Goal: Task Accomplishment & Management: Use online tool/utility

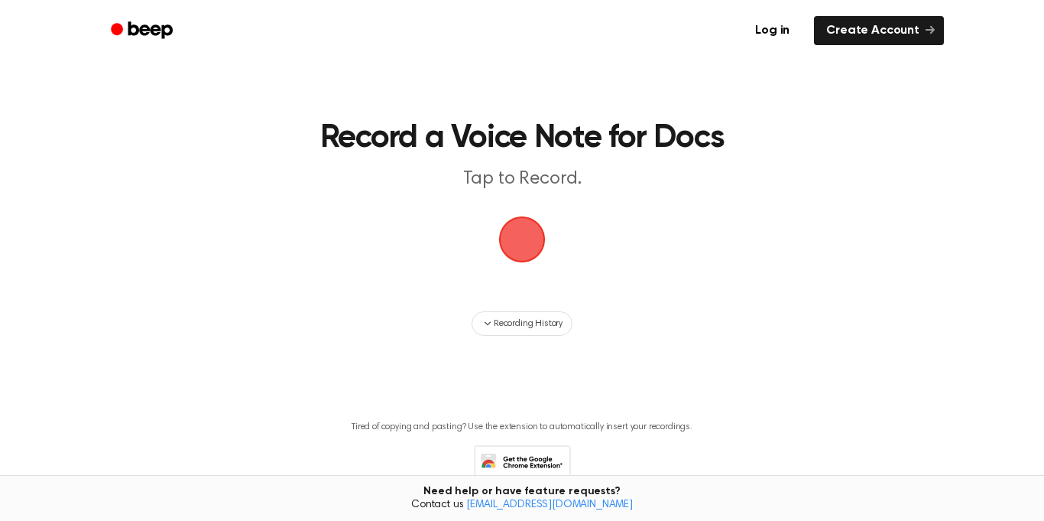
click at [506, 222] on span "button" at bounding box center [522, 239] width 61 height 61
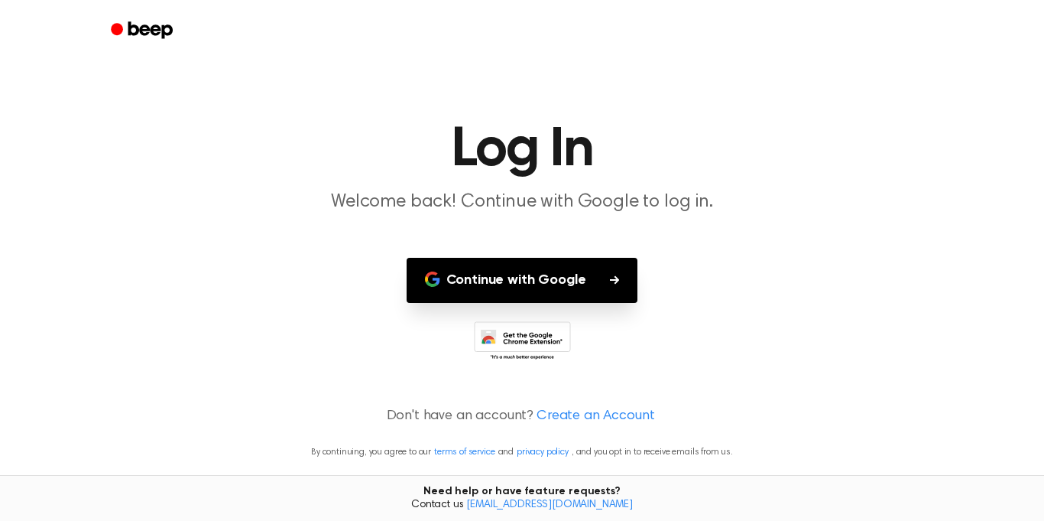
click at [506, 222] on main "Log In Welcome back! Continue with Google to log in. Continue with Google Don't…" at bounding box center [522, 260] width 1044 height 521
click at [540, 275] on button "Continue with Google" at bounding box center [523, 280] width 232 height 45
click at [600, 255] on main "Log In Welcome back! Continue with Google to log in. Continue with Google Don't…" at bounding box center [522, 260] width 1044 height 521
click at [601, 269] on button "Continue with Google" at bounding box center [523, 280] width 232 height 45
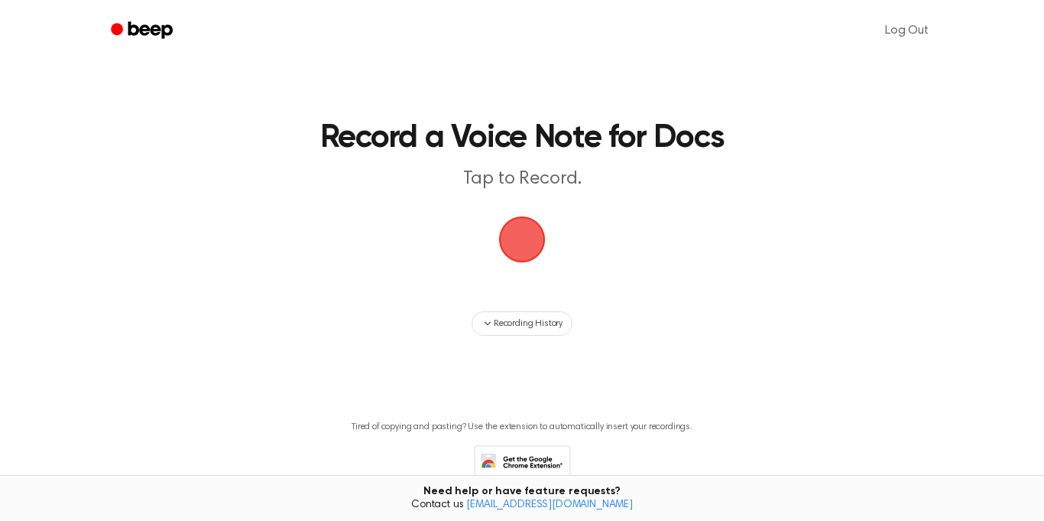
scroll to position [63, 0]
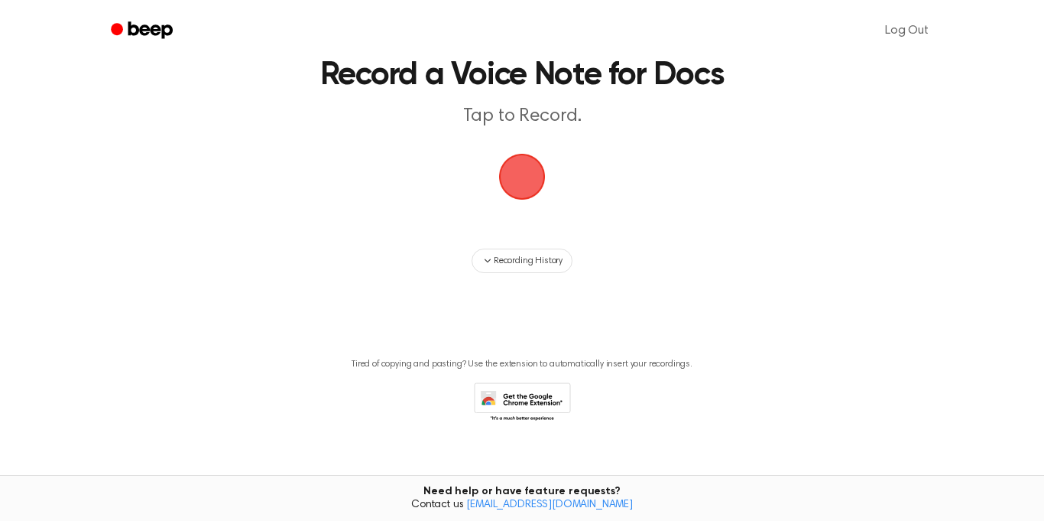
click at [517, 167] on span "button" at bounding box center [522, 176] width 83 height 83
click at [517, 167] on span "button" at bounding box center [522, 176] width 61 height 61
click at [518, 169] on span "button" at bounding box center [522, 176] width 61 height 61
click at [518, 169] on span "button" at bounding box center [522, 176] width 57 height 57
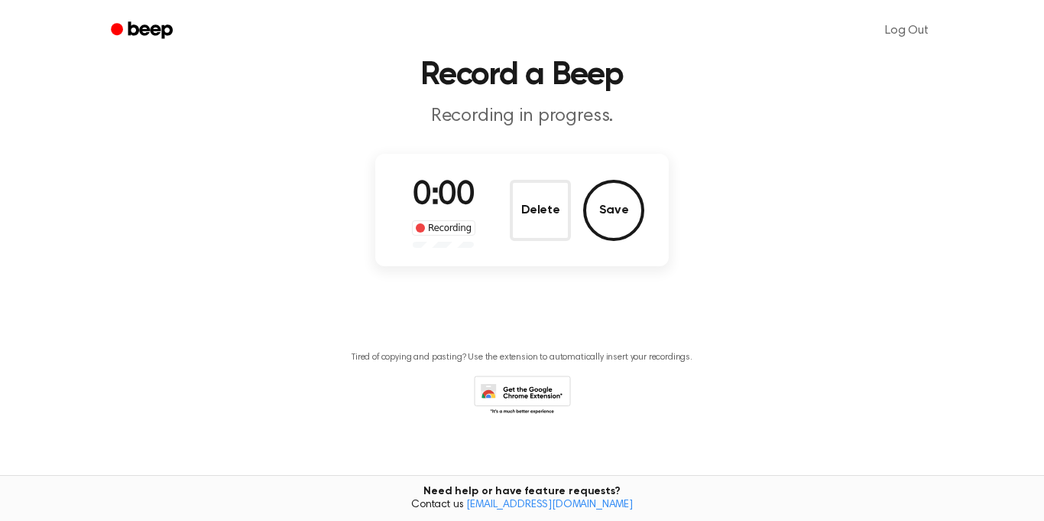
scroll to position [56, 0]
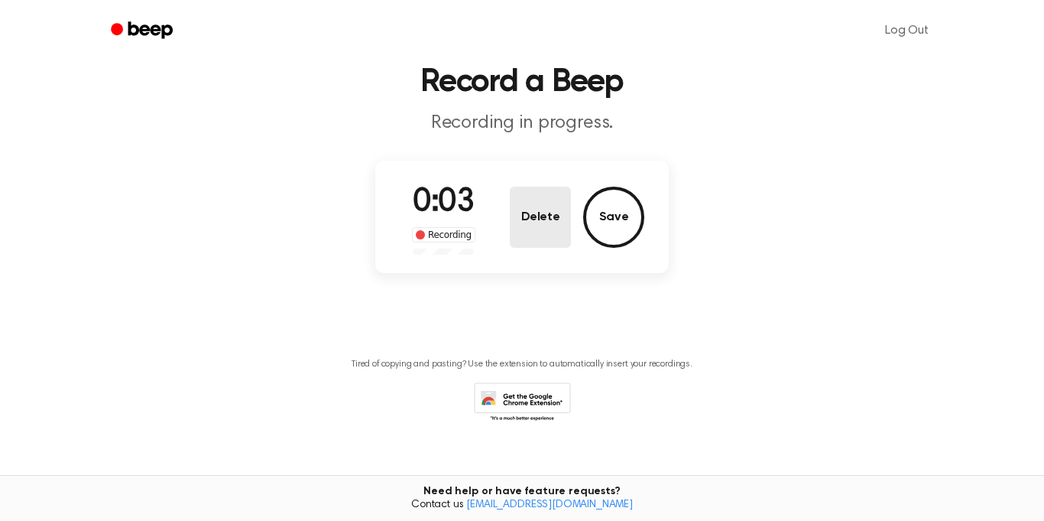
click at [558, 203] on button "Delete" at bounding box center [540, 217] width 61 height 61
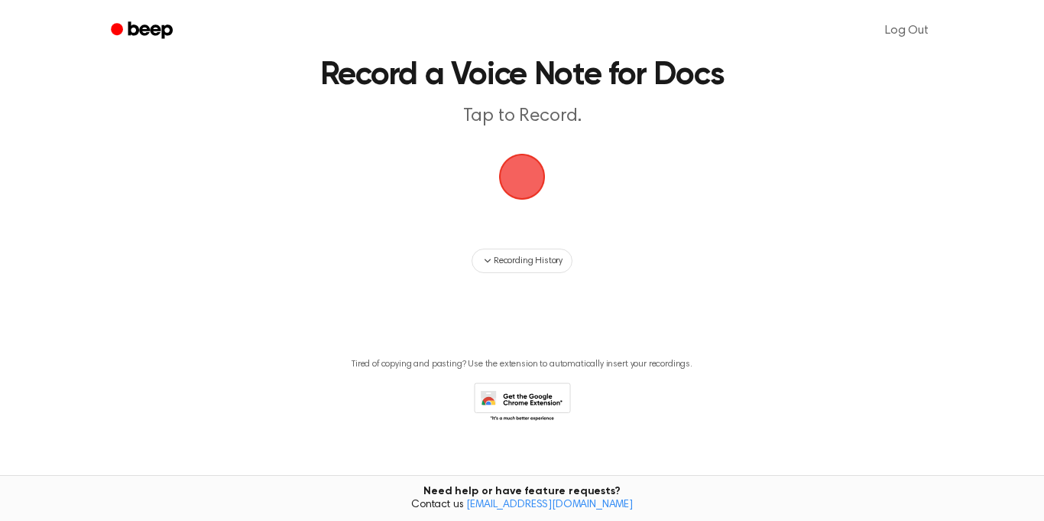
scroll to position [83, 0]
